Goal: Transaction & Acquisition: Register for event/course

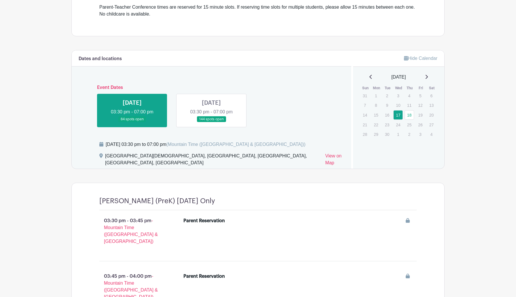
scroll to position [189, 0]
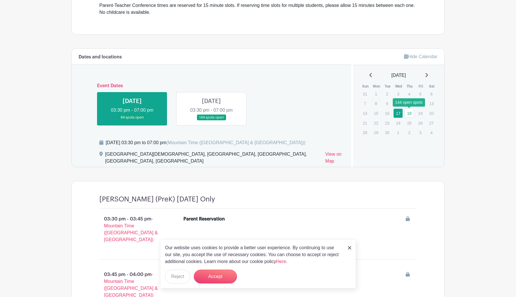
click at [410, 113] on link "18" at bounding box center [410, 114] width 10 height 10
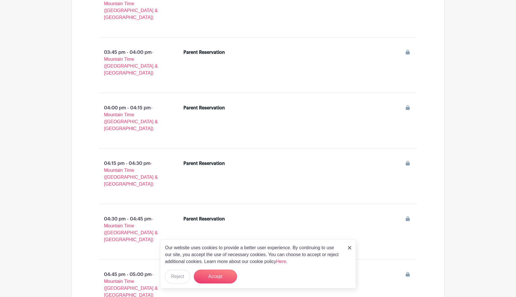
scroll to position [1124, 0]
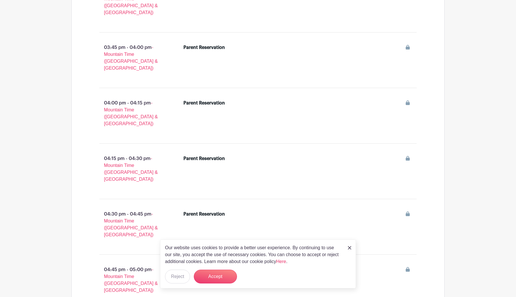
click at [349, 246] on img at bounding box center [349, 247] width 3 height 3
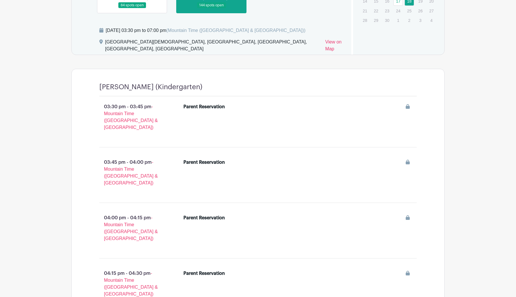
scroll to position [0, 0]
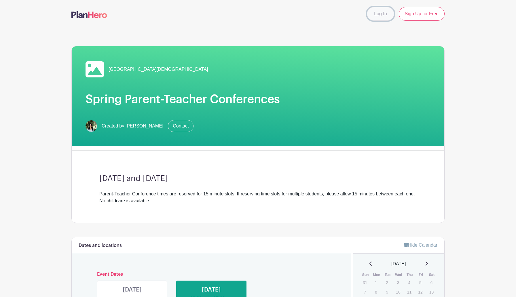
click at [389, 12] on link "Log In" at bounding box center [380, 14] width 27 height 14
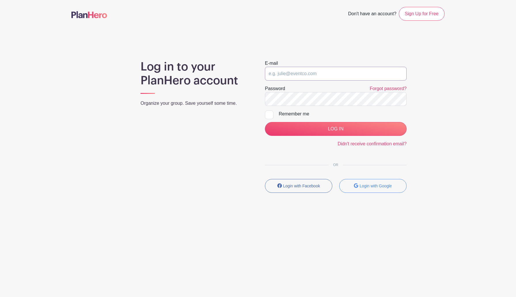
click at [289, 74] on input "email" at bounding box center [336, 74] width 142 height 14
type input "[PERSON_NAME][EMAIL_ADDRESS][DOMAIN_NAME]"
click at [265, 122] on input "LOG IN" at bounding box center [336, 129] width 142 height 14
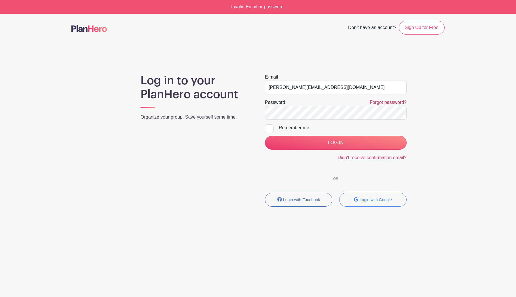
click at [377, 103] on link "Forgot password?" at bounding box center [388, 102] width 37 height 5
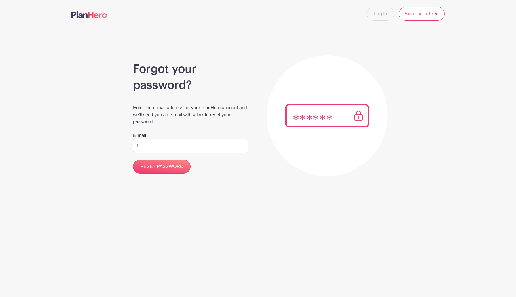
type input "[PERSON_NAME][EMAIL_ADDRESS][DOMAIN_NAME]"
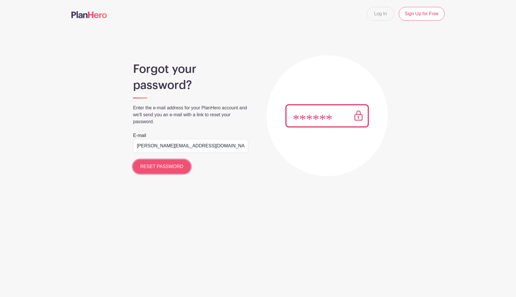
click at [170, 166] on input "RESET PASSWORD" at bounding box center [162, 167] width 58 height 14
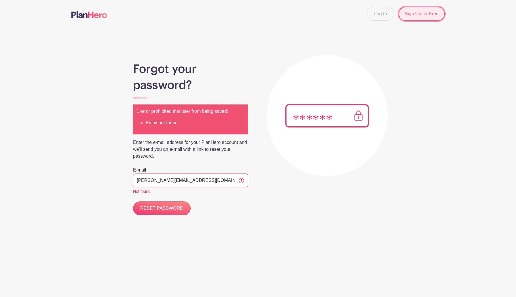
click at [416, 10] on link "Sign Up for Free" at bounding box center [422, 14] width 46 height 14
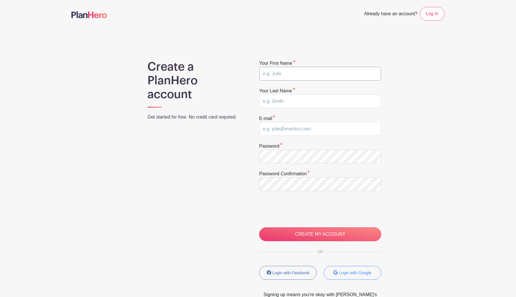
click at [326, 77] on input "text" at bounding box center [320, 74] width 122 height 14
type input "LesLee"
type input "Boyer"
type input "[PERSON_NAME][EMAIL_ADDRESS][DOMAIN_NAME]"
click at [240, 156] on div "Create a PlanHero account Get started for free. No credit card required. Your f…" at bounding box center [257, 182] width 373 height 245
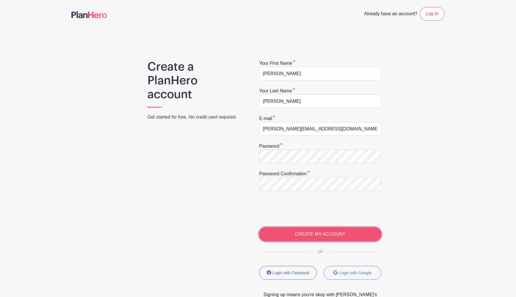
click at [302, 233] on input "CREATE MY ACCOUNT" at bounding box center [320, 235] width 122 height 14
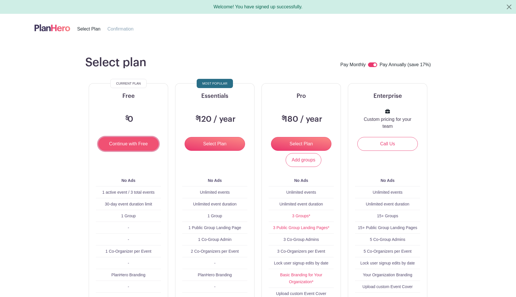
click at [129, 144] on input "Continue with Free" at bounding box center [128, 144] width 60 height 14
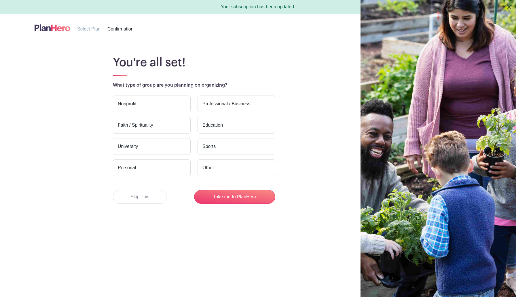
click at [218, 127] on label "Education" at bounding box center [237, 125] width 78 height 17
click at [0, 0] on input "Education" at bounding box center [0, 0] width 0 height 0
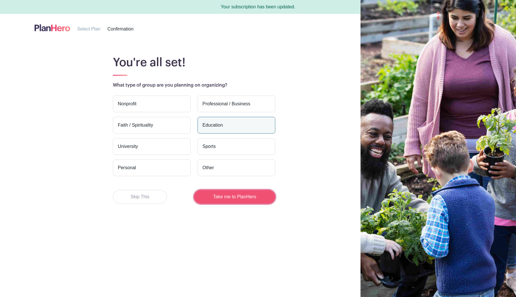
click at [231, 200] on button "Take me to PlanHero" at bounding box center [234, 197] width 81 height 14
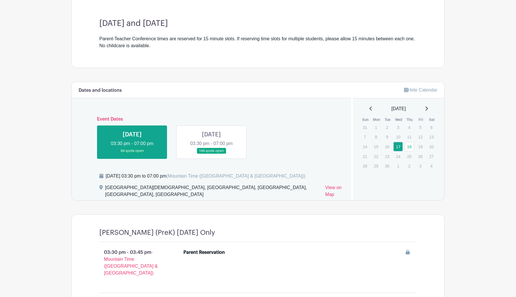
scroll to position [148, 0]
click at [211, 155] on link at bounding box center [211, 155] width 0 height 0
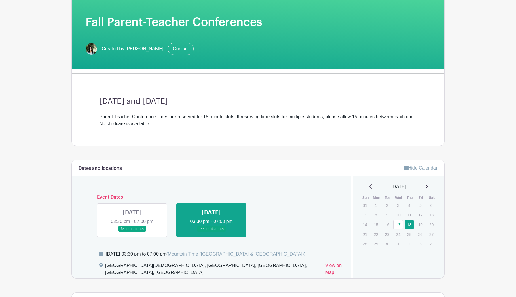
scroll to position [72, 0]
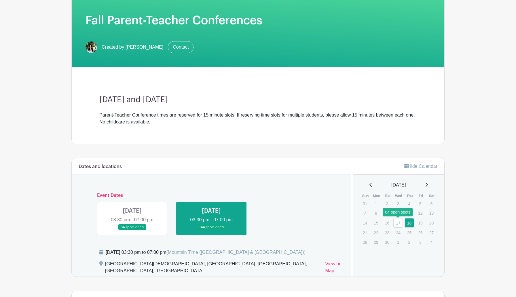
click at [400, 224] on link "17" at bounding box center [399, 223] width 10 height 10
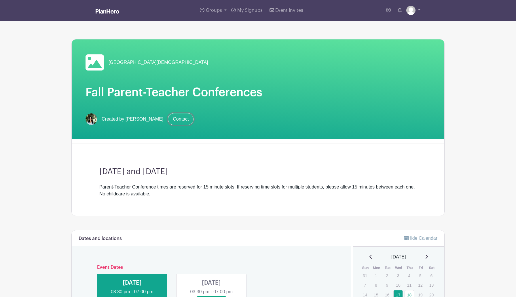
click at [178, 117] on link "Contact" at bounding box center [181, 119] width 26 height 12
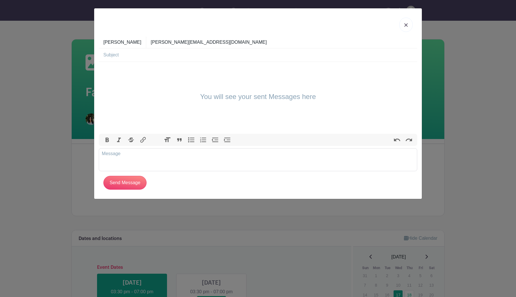
click at [409, 26] on link at bounding box center [406, 25] width 13 height 14
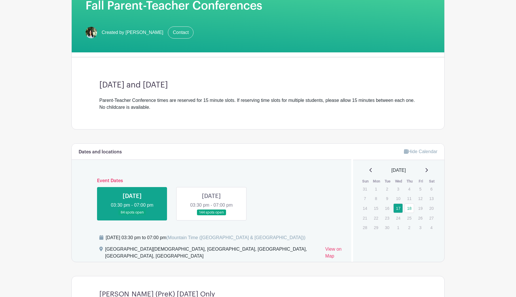
scroll to position [92, 0]
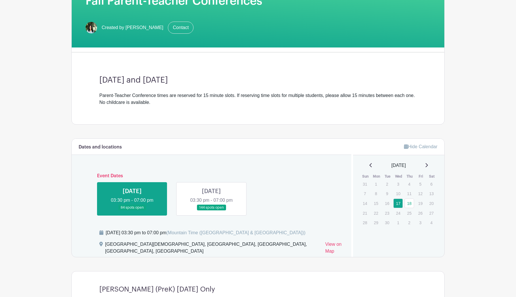
click at [211, 211] on link at bounding box center [211, 211] width 0 height 0
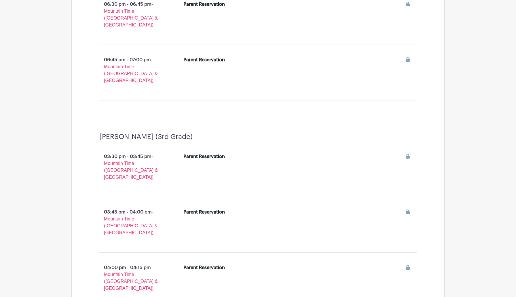
scroll to position [2370, 0]
